Goal: Information Seeking & Learning: Learn about a topic

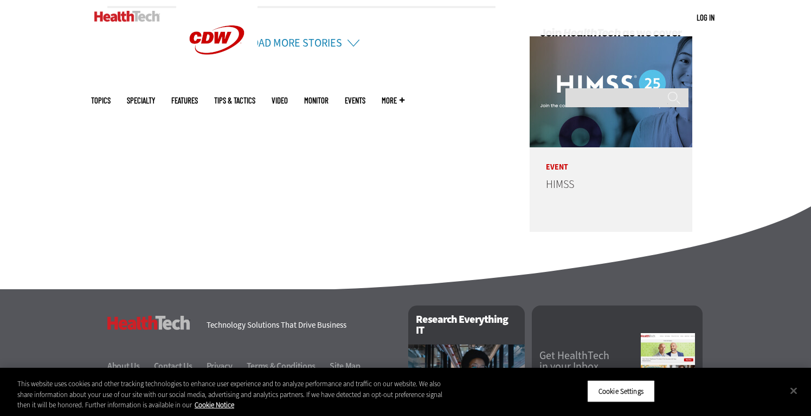
scroll to position [2713, 0]
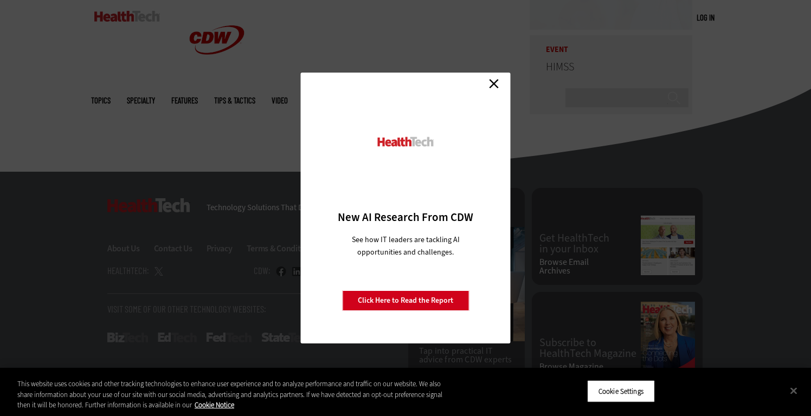
click at [490, 88] on link "Close" at bounding box center [494, 83] width 16 height 16
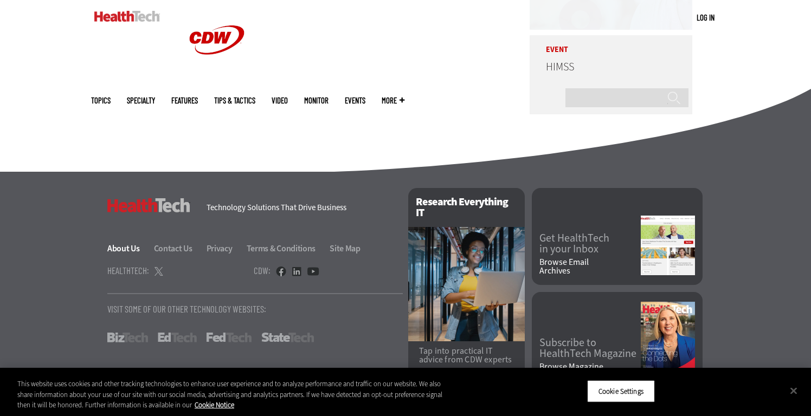
click at [127, 243] on link "About Us" at bounding box center [129, 248] width 45 height 11
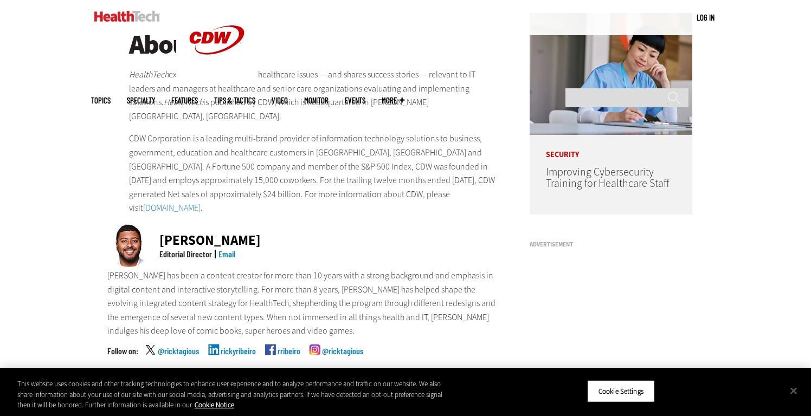
scroll to position [155, 0]
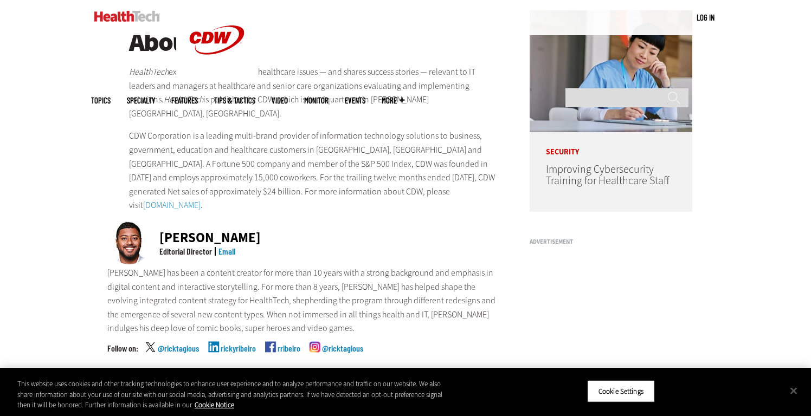
click at [196, 78] on p "HealthTech explores technology and healthcare issues — and shares success stori…" at bounding box center [315, 92] width 372 height 55
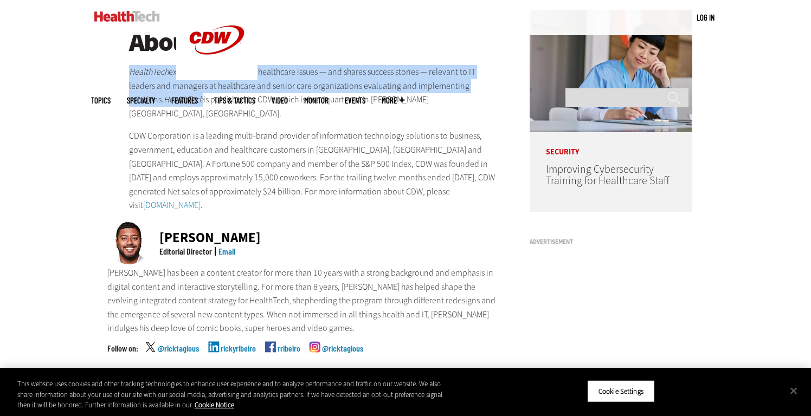
click at [196, 78] on p "HealthTech explores technology and healthcare issues — and shares success stori…" at bounding box center [315, 92] width 372 height 55
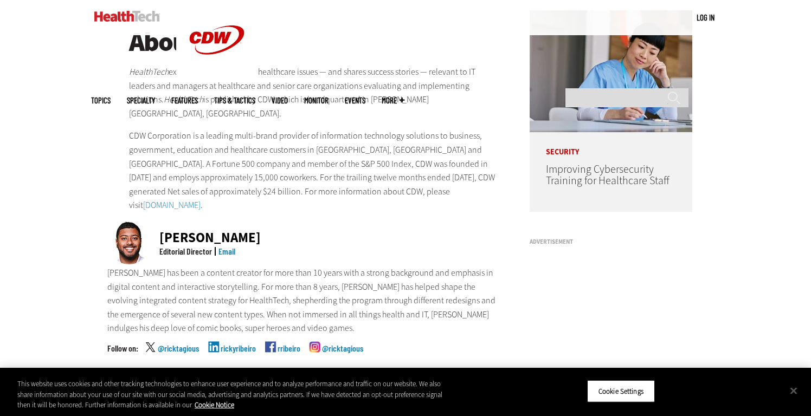
click at [196, 78] on p "HealthTech explores technology and healthcare issues — and shares success stori…" at bounding box center [315, 92] width 372 height 55
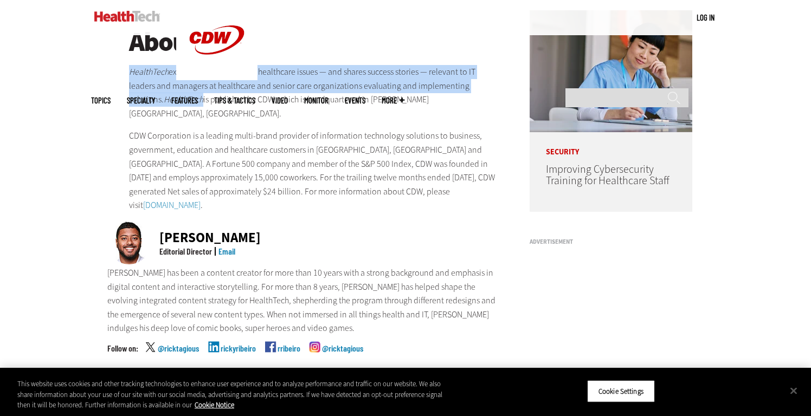
click at [196, 78] on p "HealthTech explores technology and healthcare issues — and shares success stori…" at bounding box center [315, 92] width 372 height 55
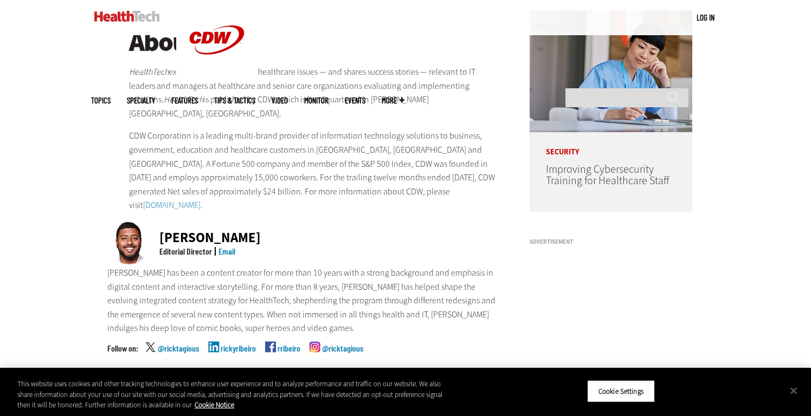
click at [196, 78] on p "HealthTech explores technology and healthcare issues — and shares success stori…" at bounding box center [315, 92] width 372 height 55
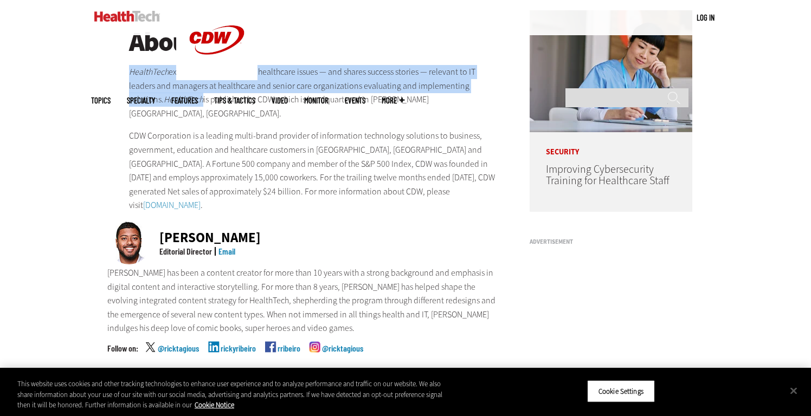
click at [196, 78] on p "HealthTech explores technology and healthcare issues — and shares success stori…" at bounding box center [315, 92] width 372 height 55
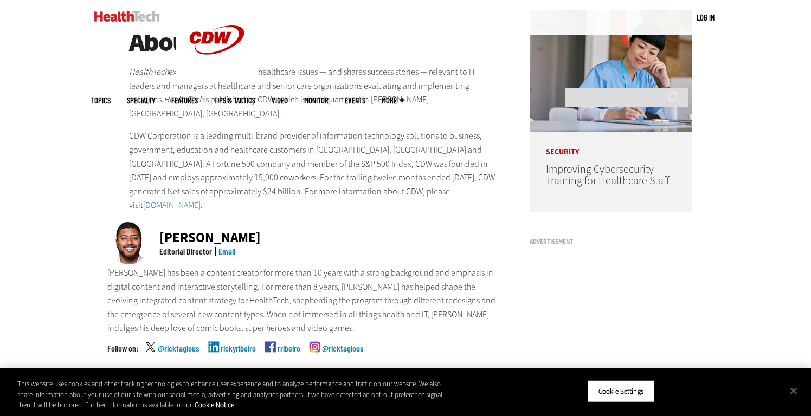
click at [196, 78] on p "HealthTech explores technology and healthcare issues — and shares success stori…" at bounding box center [315, 92] width 372 height 55
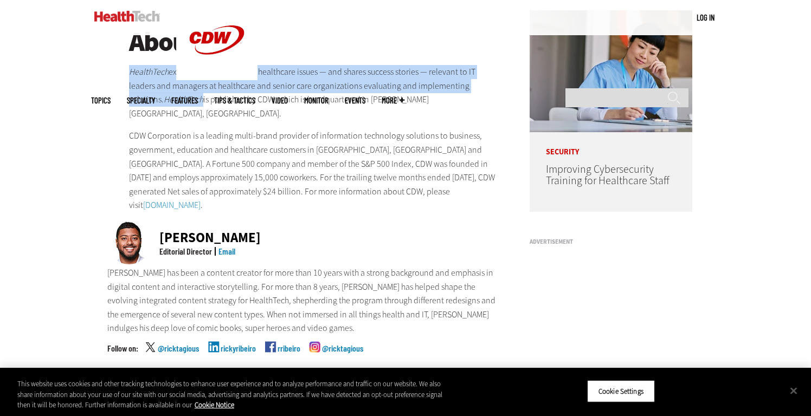
click at [196, 78] on p "HealthTech explores technology and healthcare issues — and shares success stori…" at bounding box center [315, 92] width 372 height 55
